Goal: Task Accomplishment & Management: Complete application form

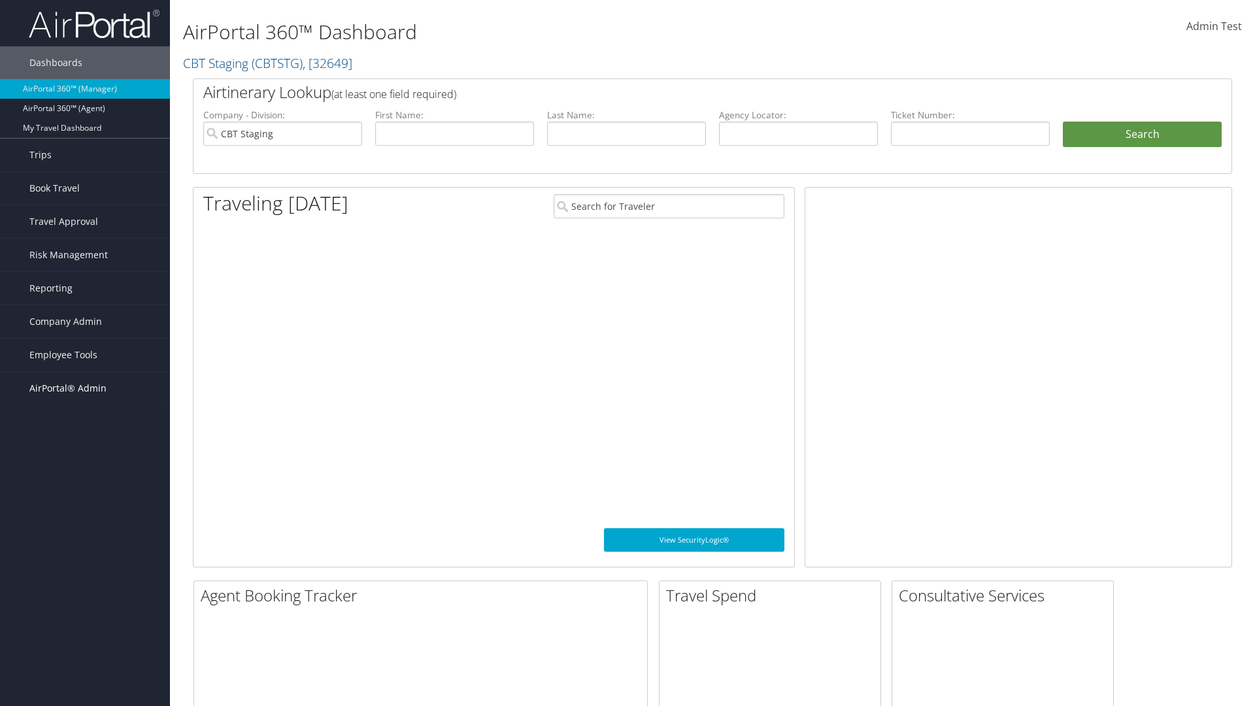
click at [85, 388] on span "AirPortal® Admin" at bounding box center [67, 388] width 77 height 33
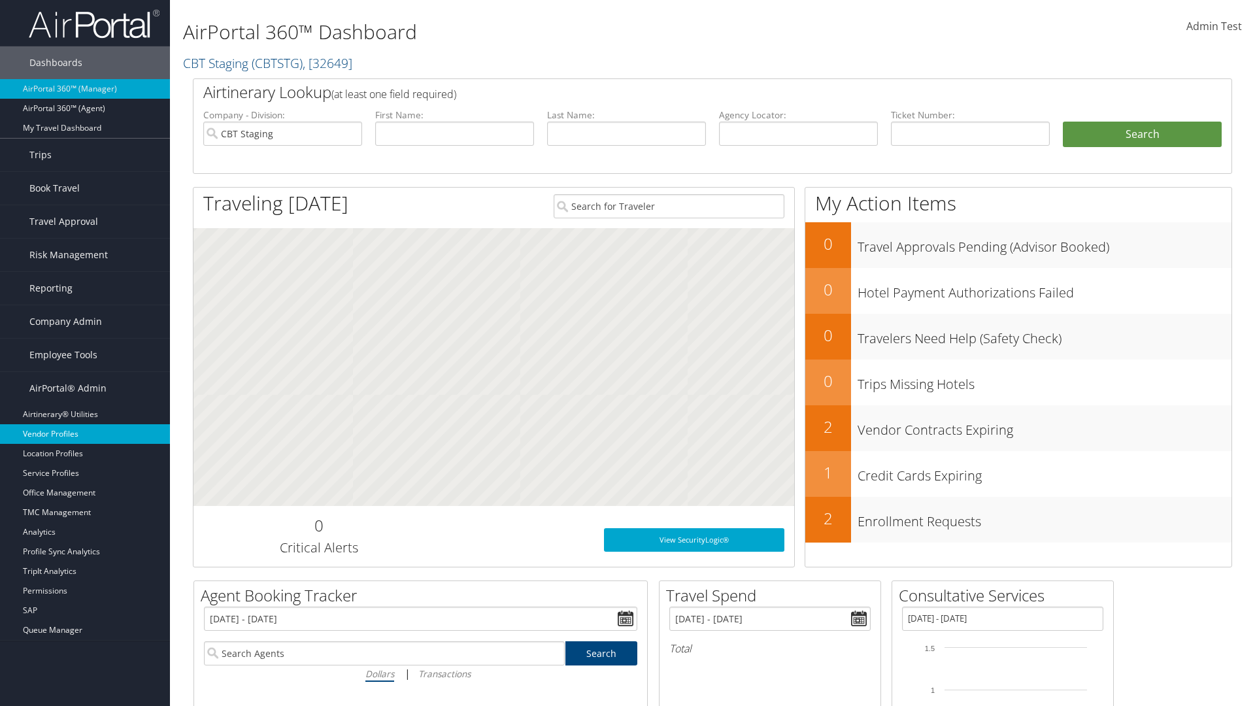
click at [85, 434] on link "Vendor Profiles" at bounding box center [85, 434] width 170 height 20
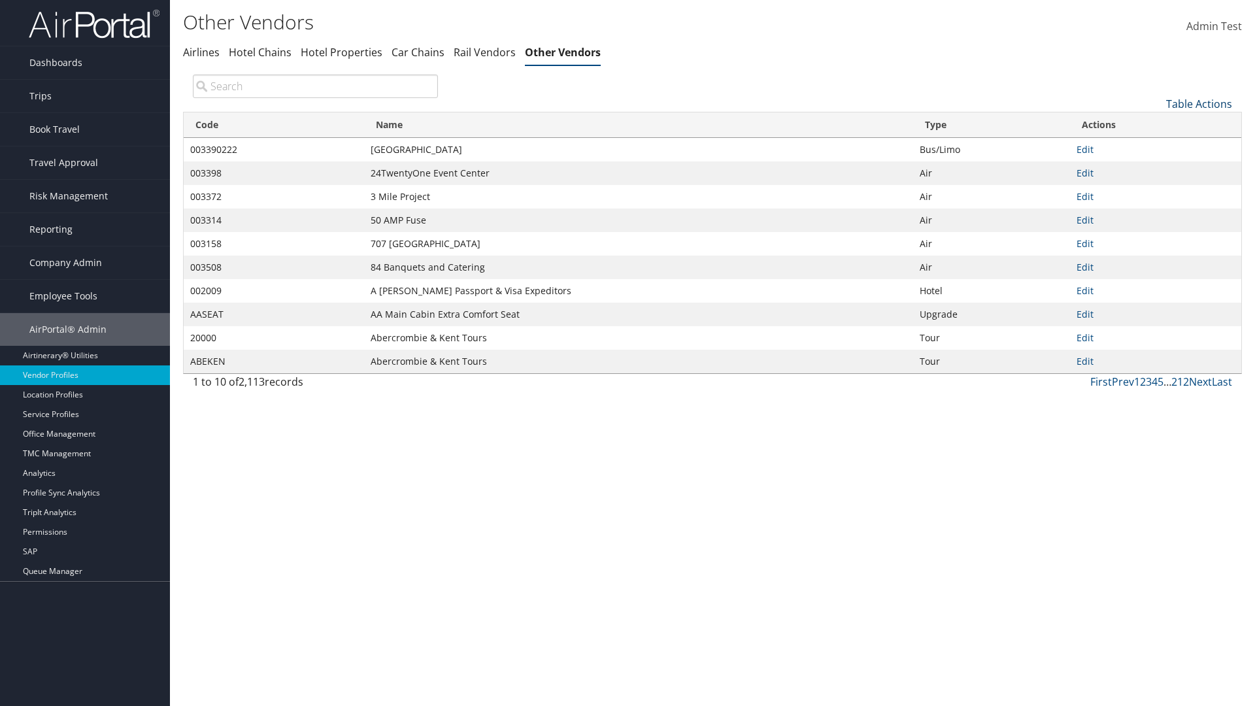
click at [1198, 103] on link "Table Actions" at bounding box center [1199, 104] width 66 height 14
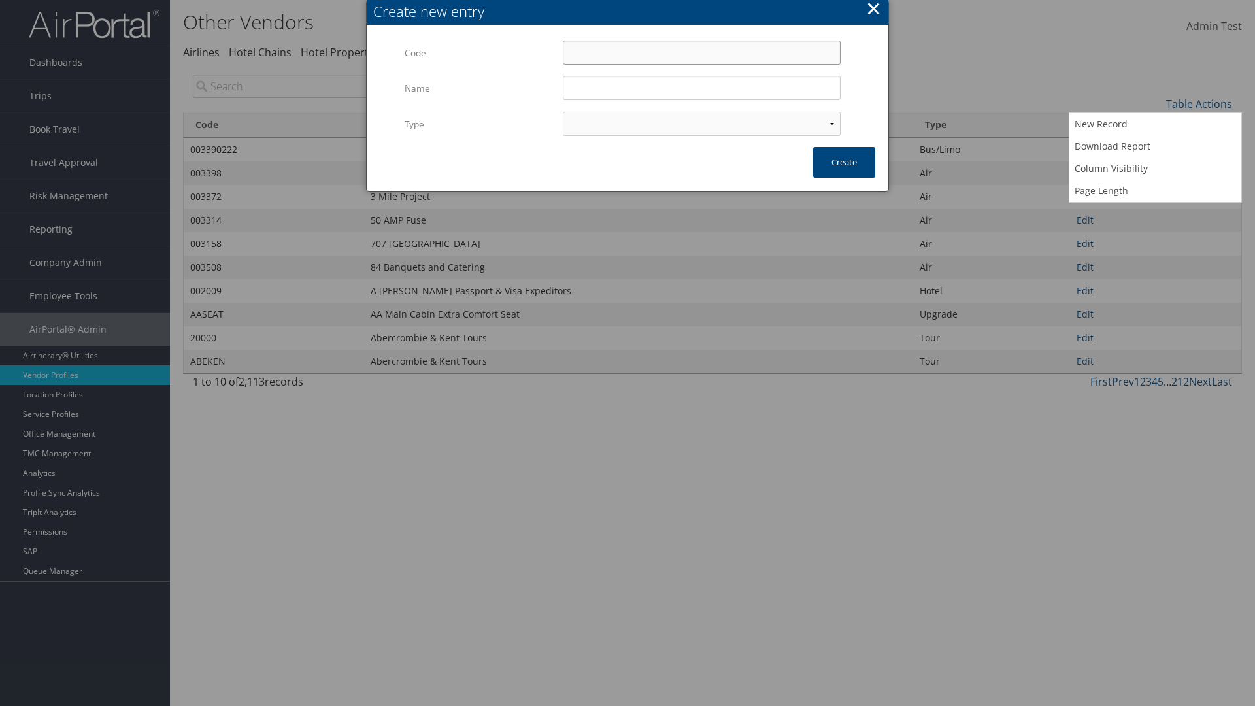
click at [701, 52] on input "Code" at bounding box center [702, 53] width 278 height 24
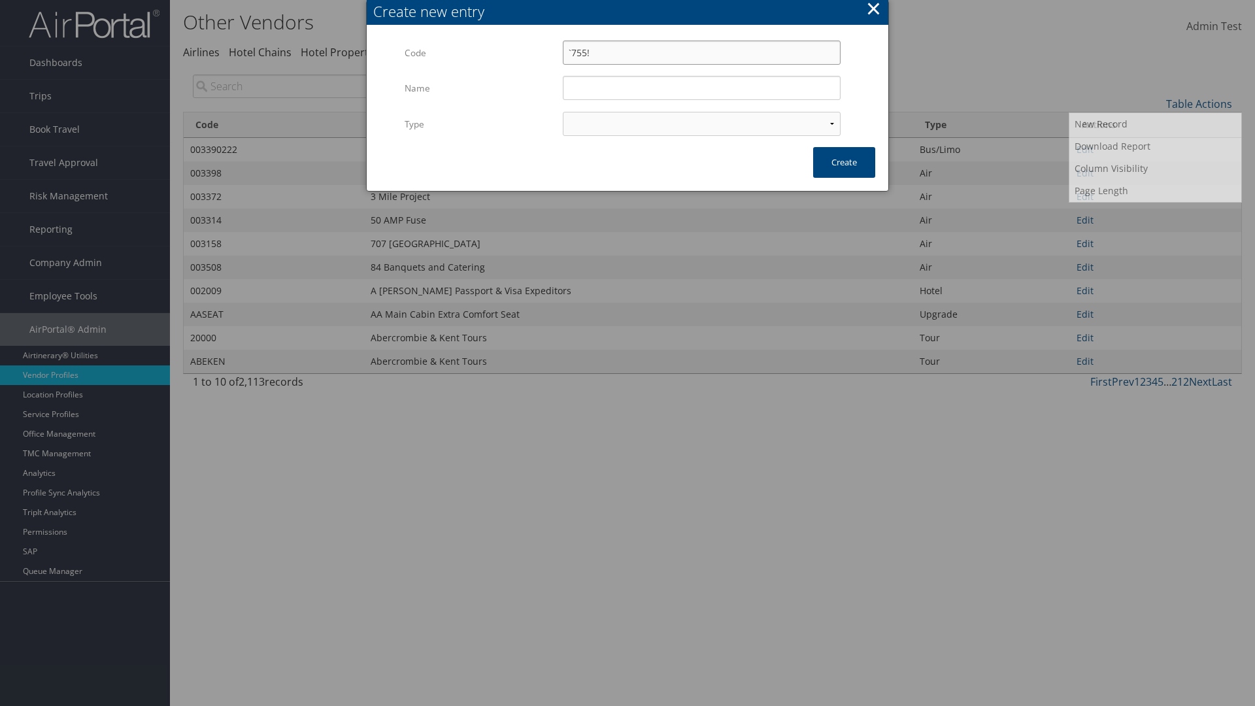
type input "`755!"
type input "Test"
click at [701, 88] on input "Test" at bounding box center [702, 88] width 278 height 24
select select "15"
type input "`755!"
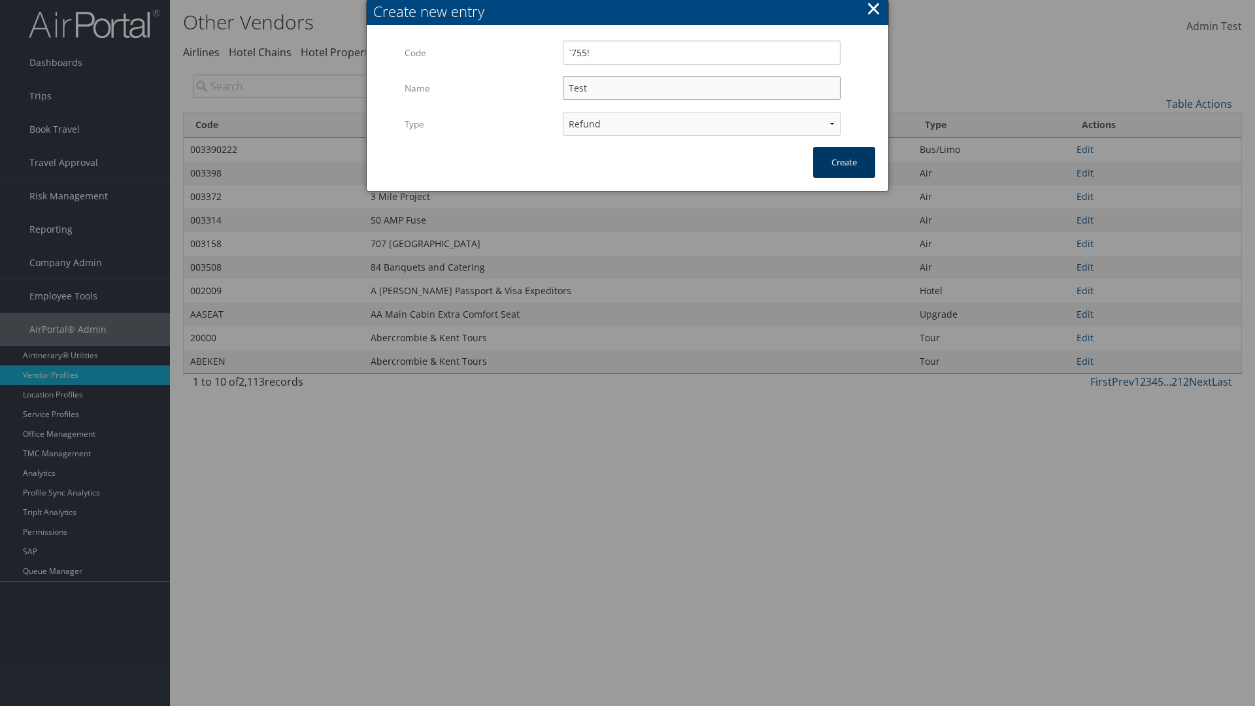
type input "Test"
click at [844, 162] on button "Create" at bounding box center [844, 162] width 62 height 31
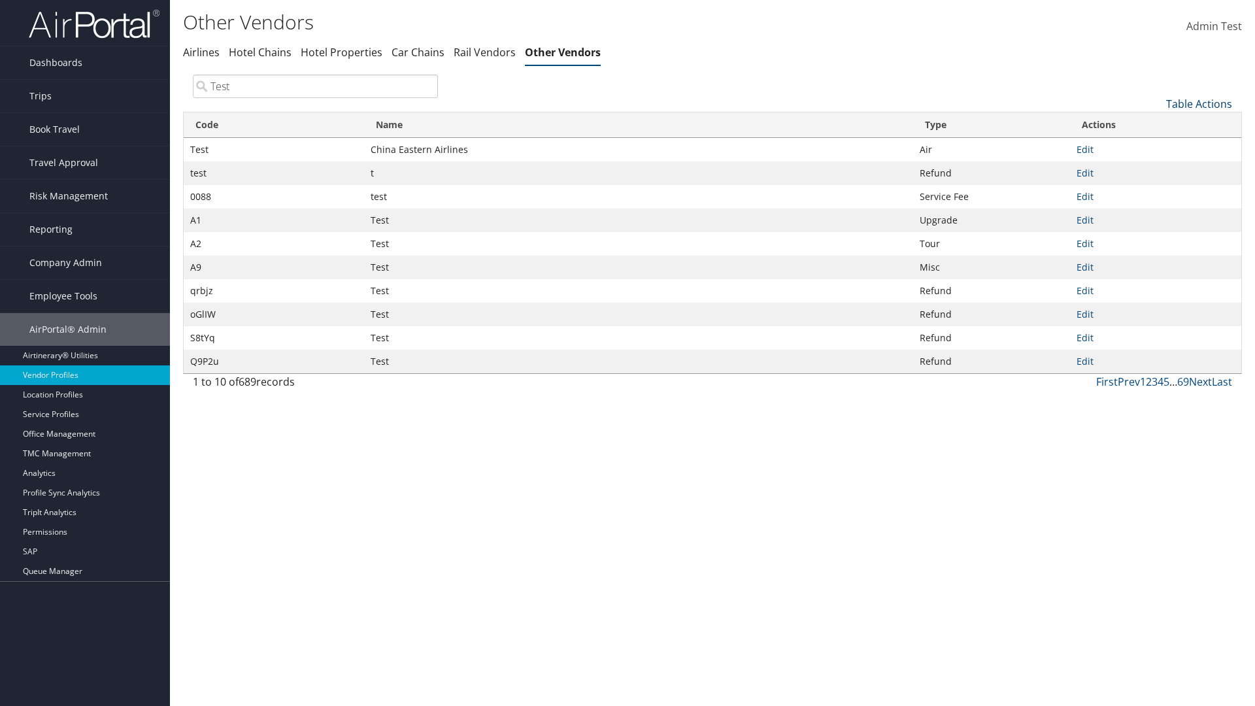
type input "Test"
click at [1198, 103] on link "Table Actions" at bounding box center [1199, 104] width 66 height 14
click at [1155, 168] on link "Column Visibility" at bounding box center [1155, 168] width 172 height 22
click at [1155, 125] on link "Code" at bounding box center [1155, 125] width 172 height 22
click at [1155, 147] on link "Name" at bounding box center [1155, 148] width 172 height 22
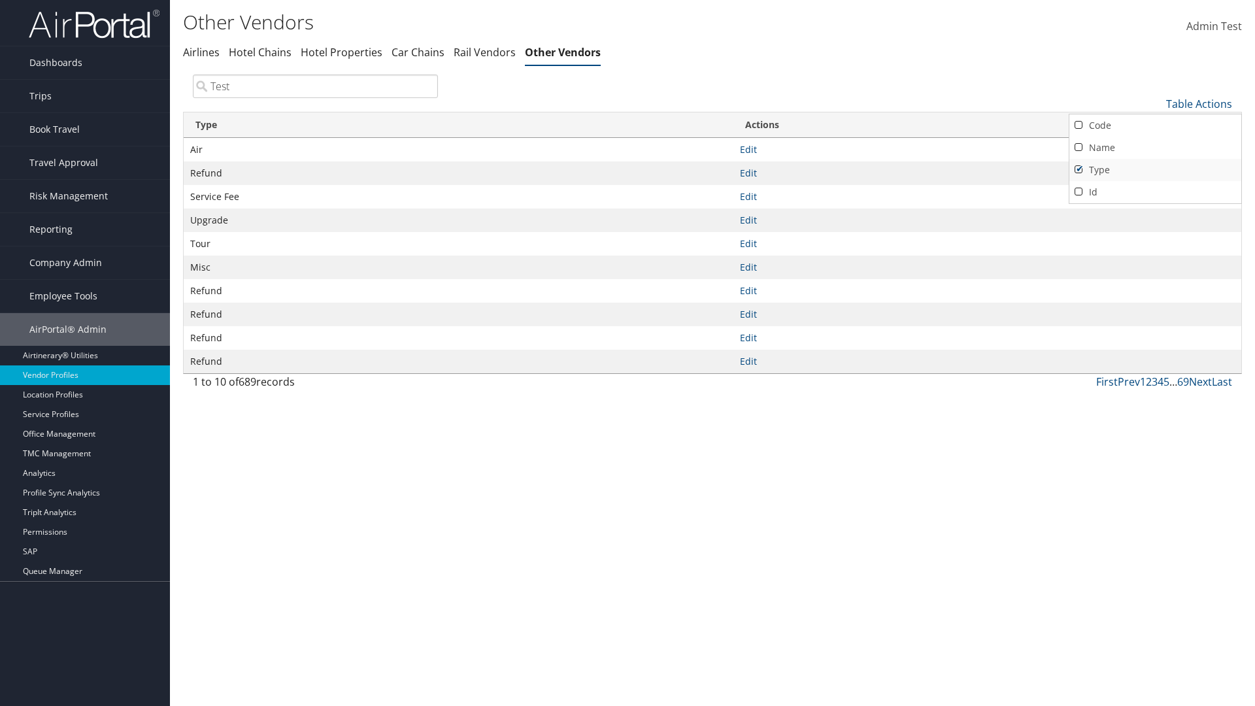
click at [1155, 169] on link "Type" at bounding box center [1155, 170] width 172 height 22
click at [627, 353] on div at bounding box center [627, 353] width 1255 height 706
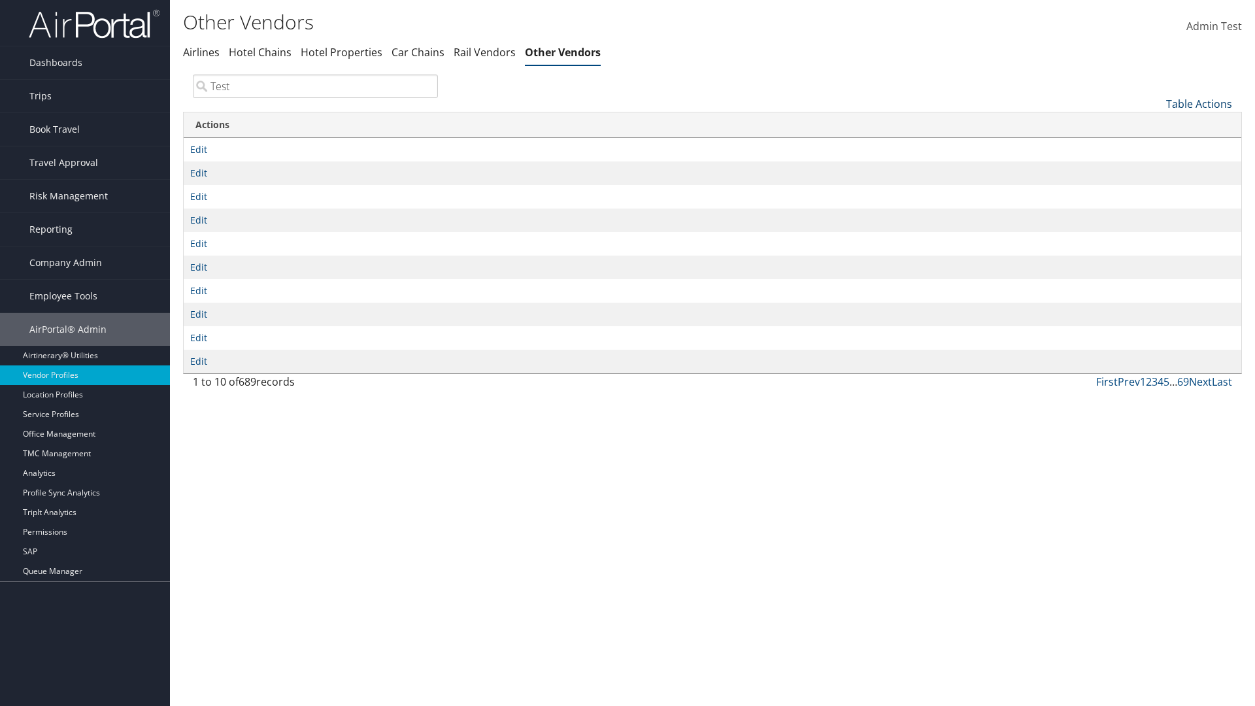
click at [1198, 103] on link "Table Actions" at bounding box center [1199, 104] width 66 height 14
click at [1155, 168] on link "Column Visibility" at bounding box center [1155, 168] width 172 height 22
click at [1155, 125] on link "Code" at bounding box center [1155, 125] width 172 height 22
click at [1155, 147] on link "Name" at bounding box center [1155, 148] width 172 height 22
click at [1155, 169] on link "Type" at bounding box center [1155, 170] width 172 height 22
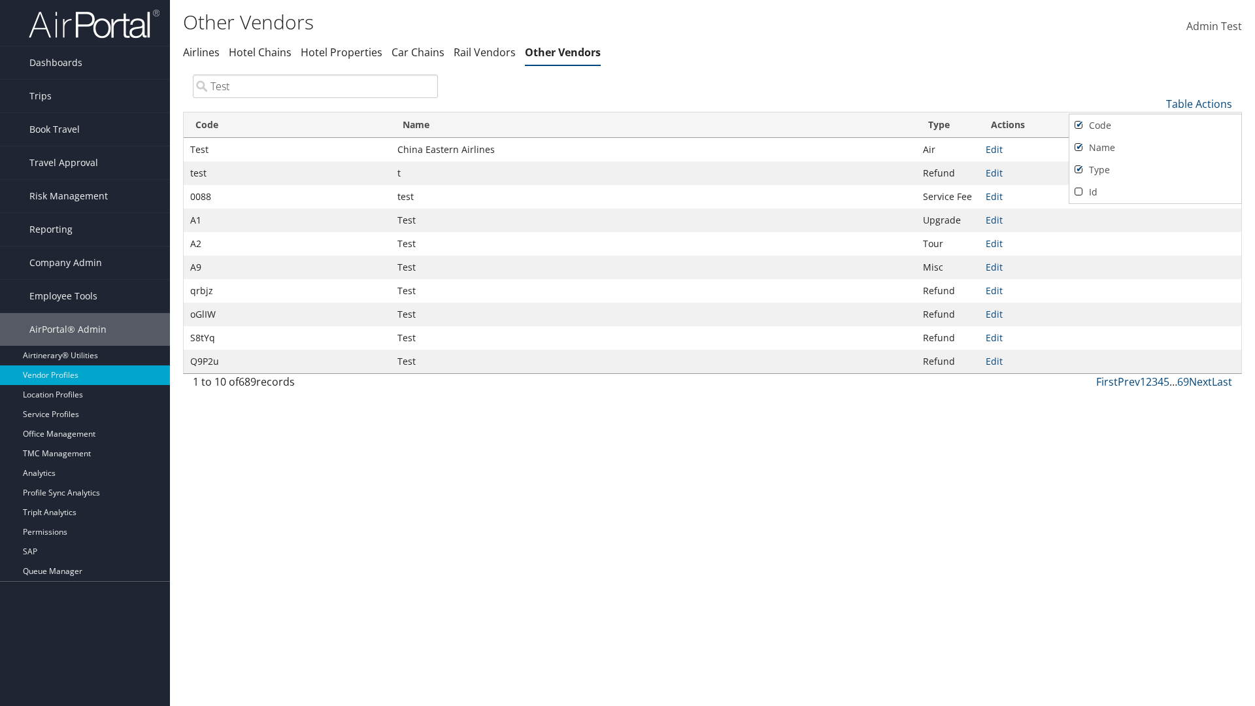
click at [627, 353] on div at bounding box center [627, 353] width 1255 height 706
